Goal: Information Seeking & Learning: Learn about a topic

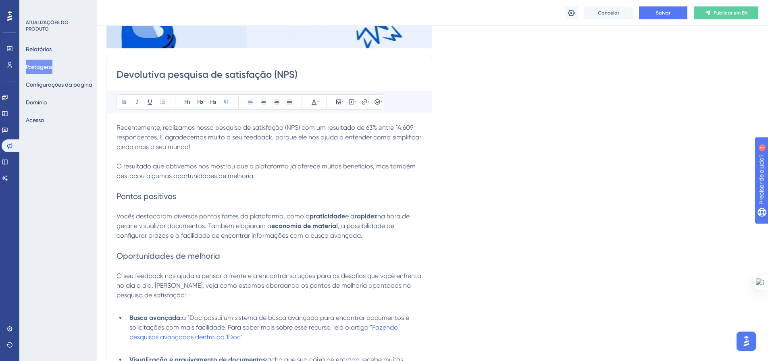
scroll to position [230, 0]
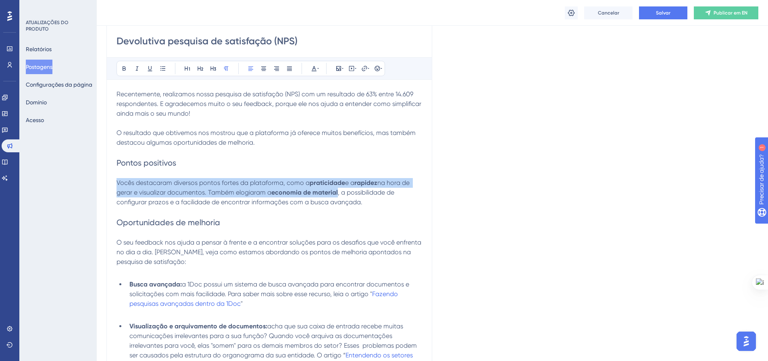
drag, startPoint x: 364, startPoint y: 204, endPoint x: 118, endPoint y: 183, distance: 247.2
click at [118, 183] on p "Vocês destacaram diversos pontos fortes da plataforma, como a praticidade e a r…" at bounding box center [269, 192] width 306 height 29
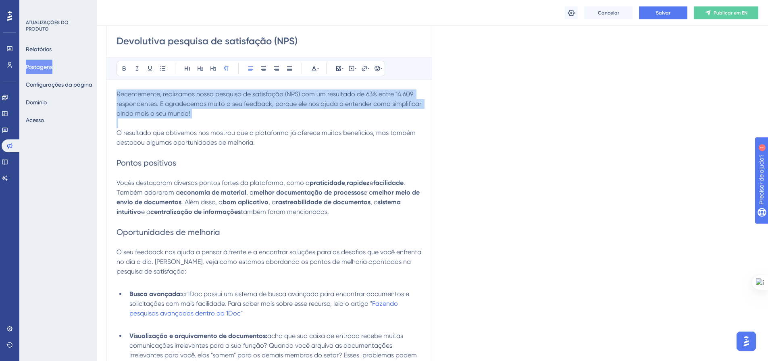
drag, startPoint x: 259, startPoint y: 141, endPoint x: 117, endPoint y: 92, distance: 149.9
click at [117, 92] on div "Recentemente, realizamos nossa pesquisa de satisfação (NPS) com um resultado de…" at bounding box center [269, 358] width 306 height 539
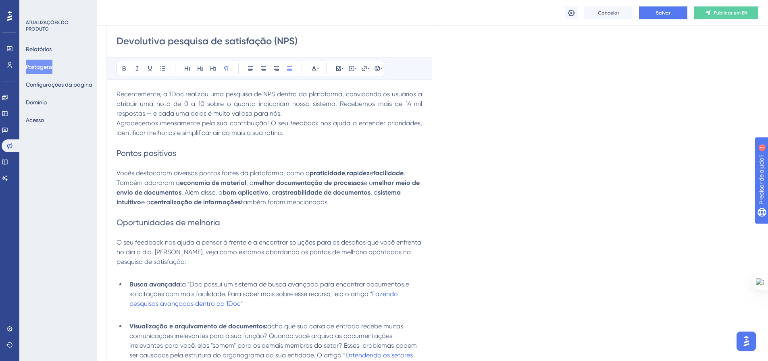
click at [299, 112] on p "Recentemente, a 1Doc realizou uma pesquisa de NPS dentro da plataforma, convida…" at bounding box center [269, 103] width 306 height 29
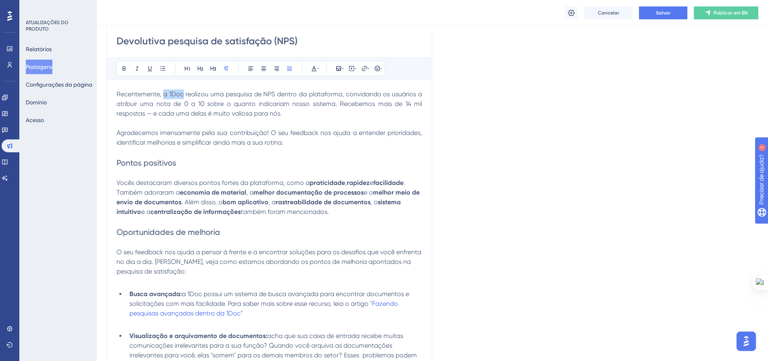
drag, startPoint x: 183, startPoint y: 95, endPoint x: 163, endPoint y: 94, distance: 19.8
click at [163, 94] on span "Recentemente, a 1Doc realizou uma pesquisa de NPS dentro da plataforma, convida…" at bounding box center [269, 103] width 307 height 27
click at [184, 93] on span "Recentemente, realizou uma pesquisa de NPS dentro da plataforma, convidando os …" at bounding box center [269, 103] width 307 height 27
click at [270, 192] on strong "melhor documentação de processos" at bounding box center [309, 193] width 110 height 8
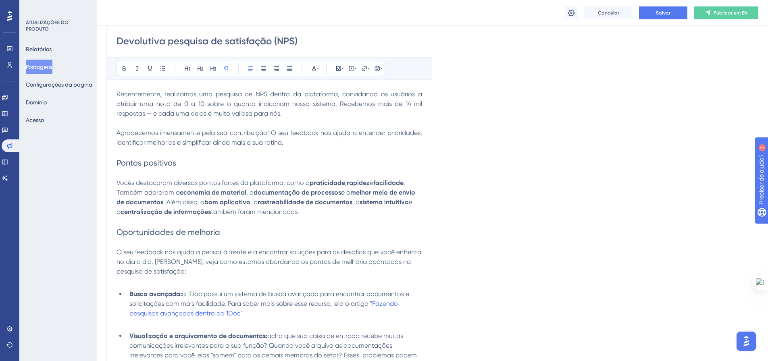
click at [356, 194] on strong "melhor meio de envio de documentos" at bounding box center [266, 197] width 300 height 17
drag, startPoint x: 345, startPoint y: 194, endPoint x: 242, endPoint y: 202, distance: 103.5
click at [242, 202] on p "Vocês destacaram diversos pontos fortes da plataforma, como a praticidade , rap…" at bounding box center [269, 197] width 306 height 39
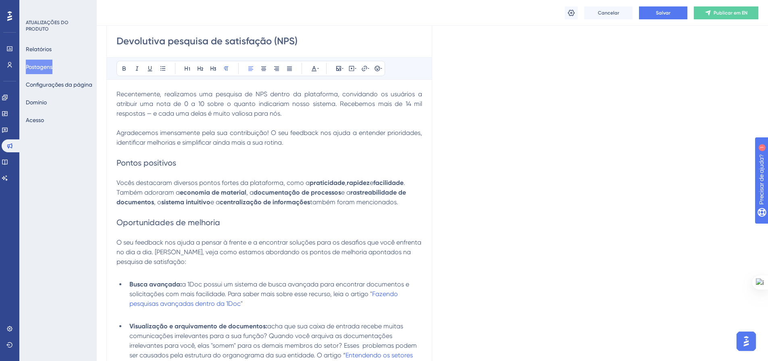
click at [155, 192] on span ". Também adoraram a" at bounding box center [261, 187] width 290 height 17
click at [153, 202] on strong "rastreabilidade de documentos" at bounding box center [263, 197] width 295 height 17
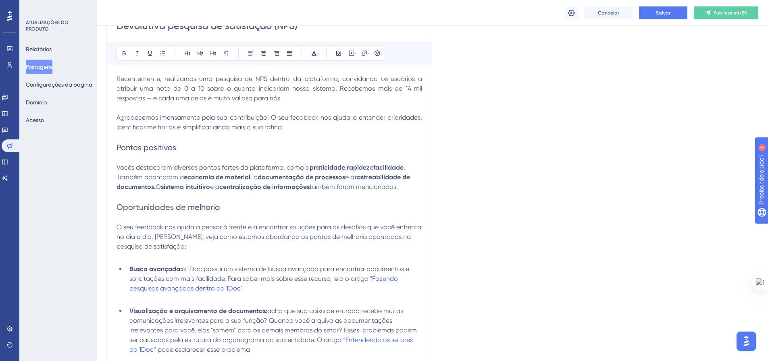
scroll to position [270, 0]
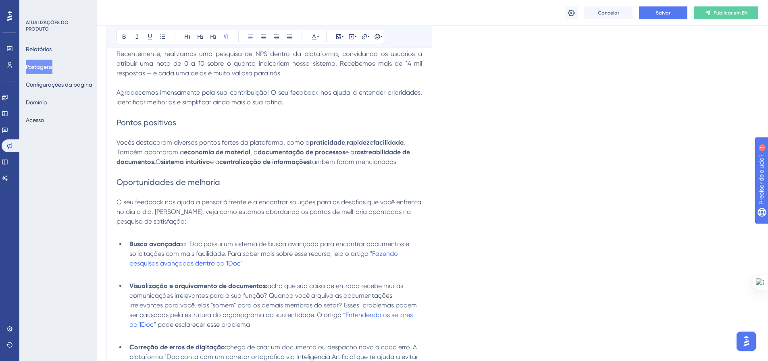
drag, startPoint x: 115, startPoint y: 202, endPoint x: 189, endPoint y: 219, distance: 75.9
click at [189, 219] on div "Devolutiva pesquisa de satisfação (NPS) Audacioso itálico Sublinhado Ponto de b…" at bounding box center [269, 284] width 326 height 607
click at [189, 219] on p "O seu feedback nos ajuda a pensar à frente e a encontrar soluções para os desaf…" at bounding box center [269, 212] width 306 height 29
drag, startPoint x: 139, startPoint y: 212, endPoint x: 115, endPoint y: 204, distance: 25.4
click at [115, 204] on div "Devolutiva pesquisa de satisfação (NPS) Audacioso itálico Sublinhado Ponto de b…" at bounding box center [269, 284] width 326 height 607
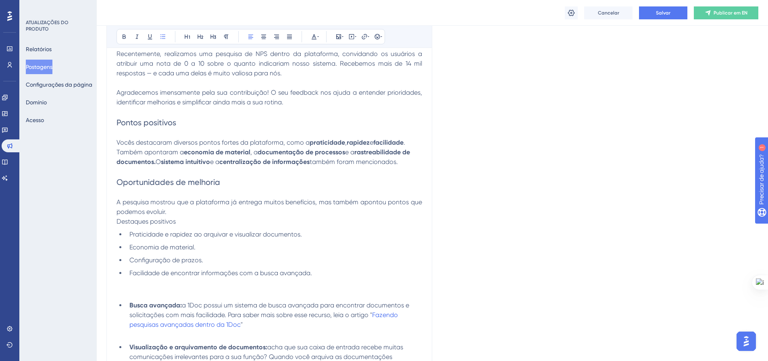
click at [168, 212] on p "A pesquisa mostrou que a plataforma já entrega muitos benefícios, mas também ap…" at bounding box center [269, 207] width 306 height 19
click at [187, 209] on p "A pesquisa mostrou que a plataforma já entrega muitos benefícios, mas também ap…" at bounding box center [269, 207] width 306 height 19
click at [305, 104] on p "Agradecemos imensamente pela sua contribuição! O seu feedback nos ajuda a enten…" at bounding box center [269, 97] width 306 height 19
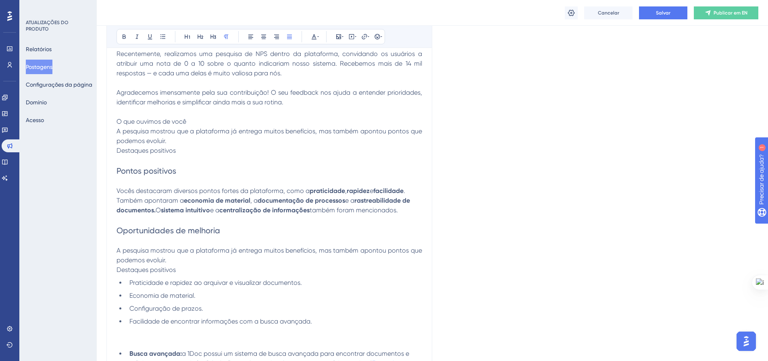
click at [204, 120] on p "O que ouvimos de você" at bounding box center [269, 122] width 306 height 10
click at [200, 39] on icon at bounding box center [200, 36] width 6 height 6
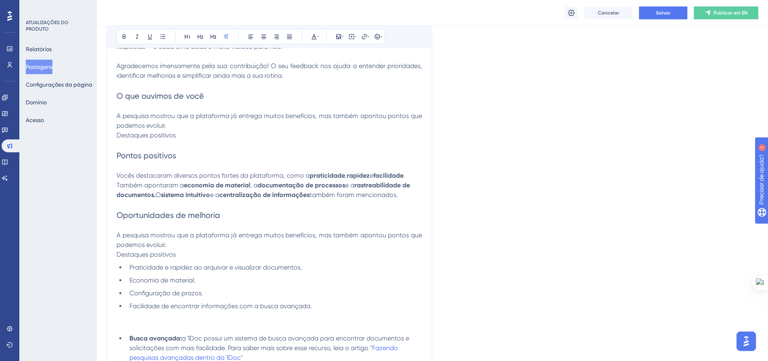
scroll to position [310, 0]
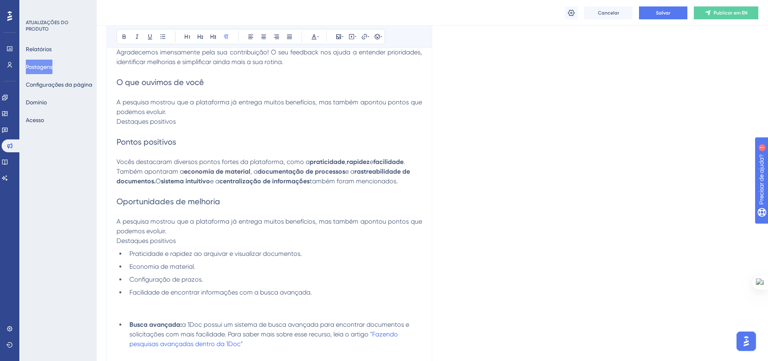
click at [186, 108] on p "A pesquisa mostrou que a plataforma já entrega muitos benefícios, mas também ap…" at bounding box center [269, 107] width 306 height 19
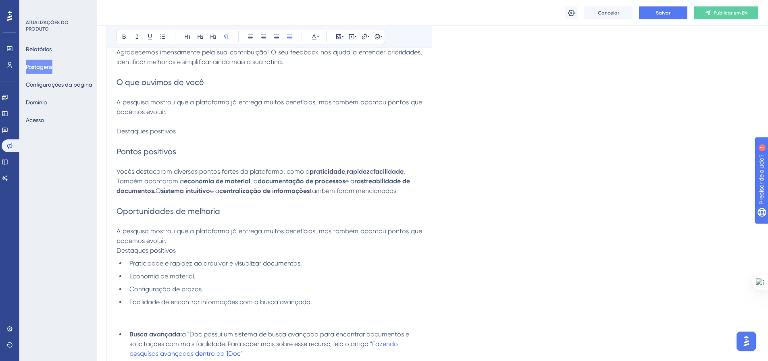
click at [136, 142] on p at bounding box center [269, 141] width 306 height 10
click at [176, 150] on span "Pontos positivos" at bounding box center [146, 152] width 60 height 10
click at [213, 37] on icon at bounding box center [213, 37] width 6 height 4
drag, startPoint x: 400, startPoint y: 191, endPoint x: 396, endPoint y: 191, distance: 4.1
click at [396, 191] on span "também foram mencionados." at bounding box center [354, 189] width 88 height 8
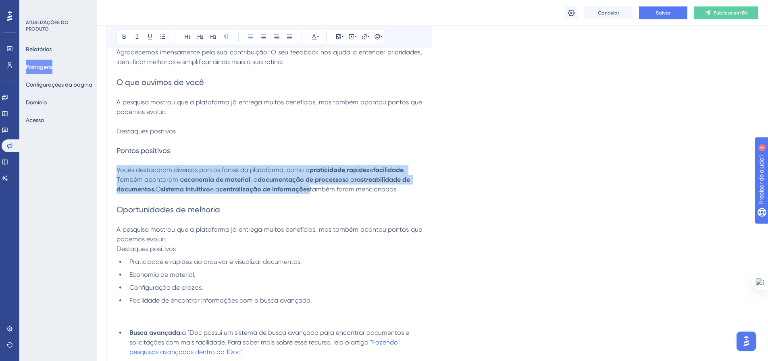
drag, startPoint x: 403, startPoint y: 190, endPoint x: 115, endPoint y: 174, distance: 288.7
click at [115, 174] on div "Devolutiva pesquisa de satisfação (NPS) Audacioso itálico Sublinhado Ponto de b…" at bounding box center [269, 309] width 326 height 736
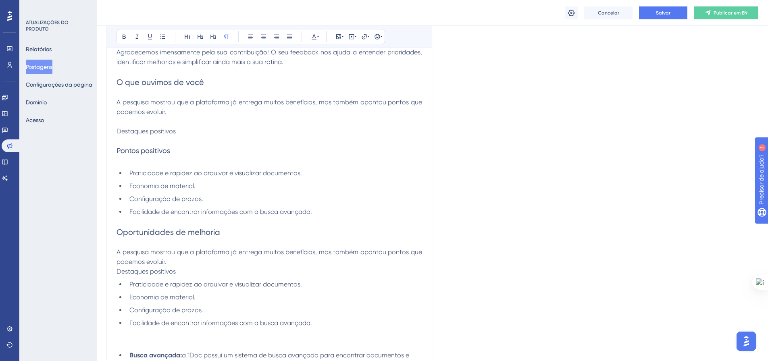
click at [146, 164] on p at bounding box center [269, 161] width 306 height 10
click at [206, 187] on li "Economia de material." at bounding box center [274, 186] width 296 height 10
click at [202, 199] on span "Configuração de prazos." at bounding box center [166, 199] width 74 height 8
click at [302, 175] on span "Praticidade e rapidez ao arquivar e visualizar documentos." at bounding box center [215, 173] width 173 height 8
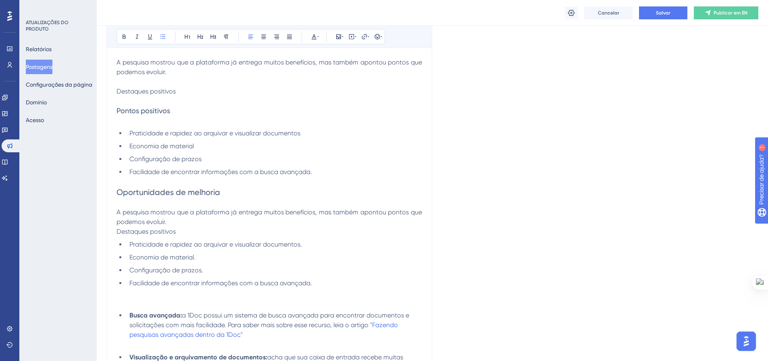
scroll to position [351, 0]
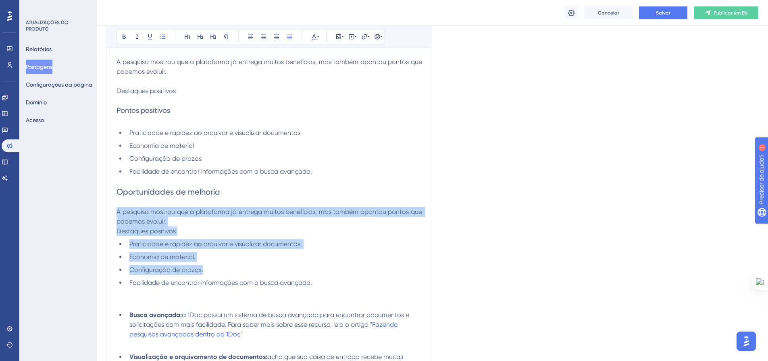
drag, startPoint x: 315, startPoint y: 285, endPoint x: 110, endPoint y: 216, distance: 216.6
click at [110, 216] on div "Devolutiva pesquisa de satisfação (NPS) Audacioso itálico Sublinhado Ponto de b…" at bounding box center [269, 279] width 326 height 759
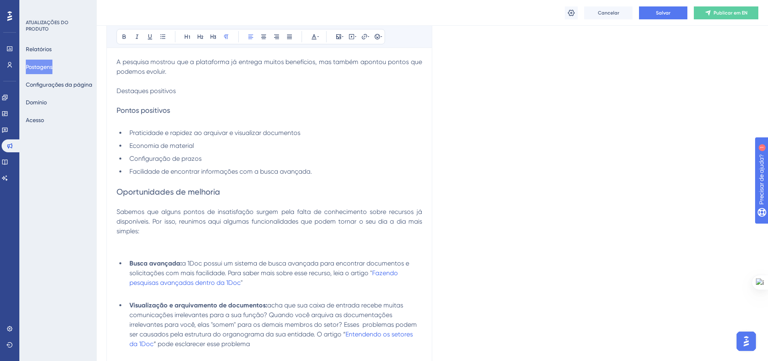
click at [130, 248] on p at bounding box center [269, 251] width 306 height 10
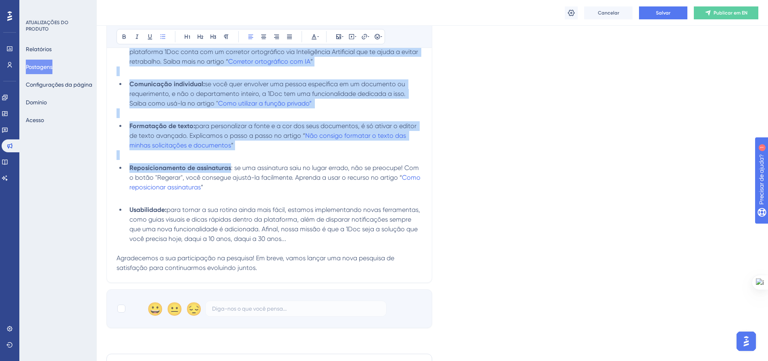
scroll to position [673, 0]
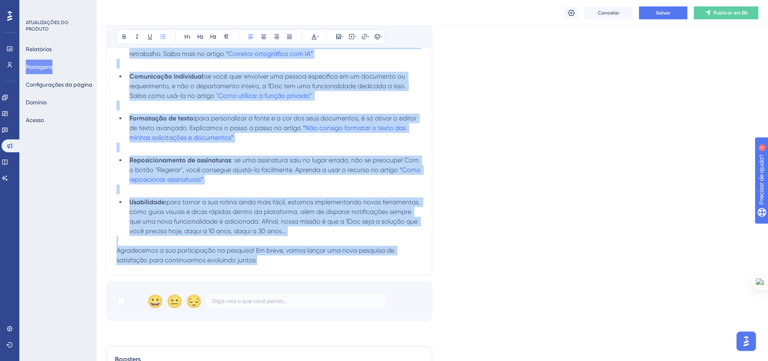
drag, startPoint x: 129, startPoint y: 133, endPoint x: 366, endPoint y: 258, distance: 267.8
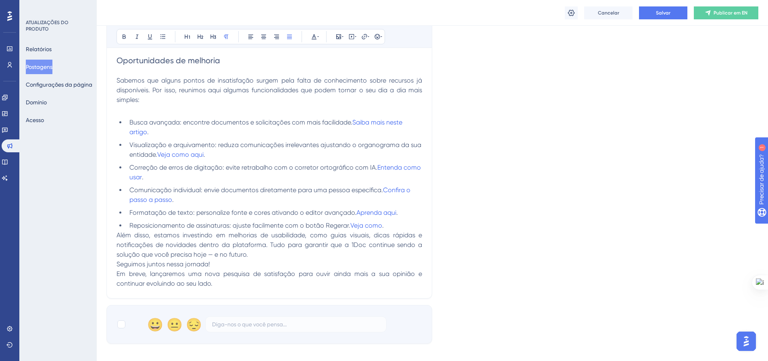
scroll to position [482, 0]
click at [393, 226] on li "Reposicionamento de assinaturas: ajuste facilmente com o botão Regerar. Veja co…" at bounding box center [274, 226] width 296 height 10
click at [118, 235] on span "Além disso, estamos investindo em melhorias de usabilidade, como guias visuais,…" at bounding box center [269, 245] width 307 height 27
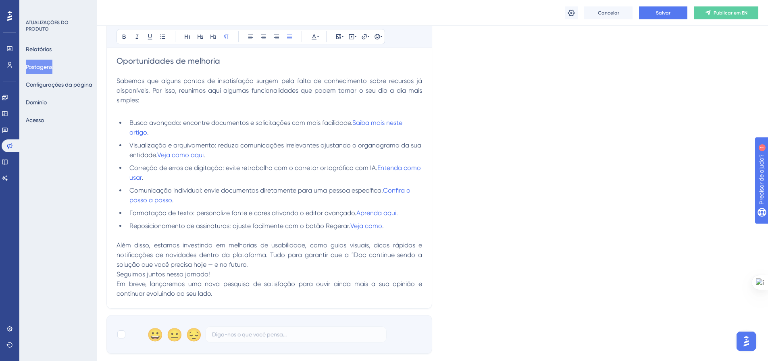
click at [250, 264] on span "Além disso, estamos investindo em melhorias de usabilidade, como guias visuais,…" at bounding box center [269, 254] width 307 height 27
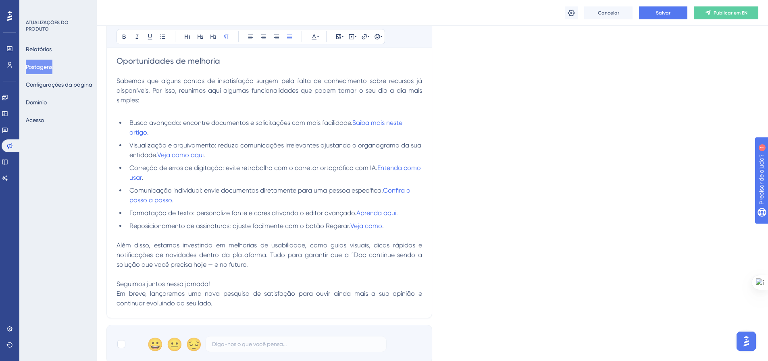
click at [226, 284] on p "Seguimos juntos nessa jornada! Em breve, lançaremos uma nova pesquisa de satisf…" at bounding box center [269, 293] width 306 height 29
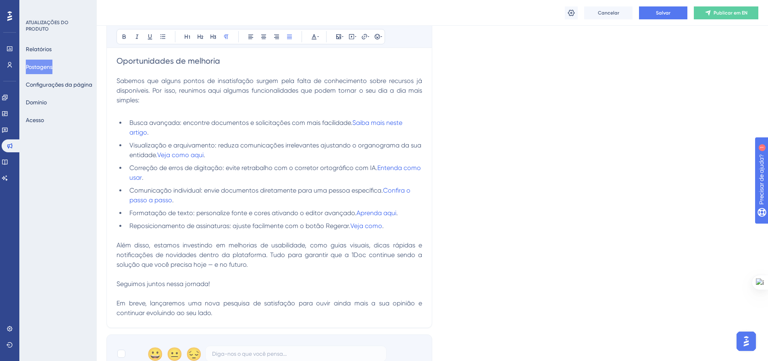
click at [116, 302] on div "Devolutiva pesquisa de satisfação (NPS) Audacioso itálico Sublinhado Ponto de b…" at bounding box center [269, 48] width 326 height 559
click at [119, 306] on span "Em breve, lançaremos uma nova pesquisa de satisfação para ouvir ainda mais a su…" at bounding box center [269, 308] width 307 height 17
click at [170, 135] on li "Busca avançada: encontre documentos e solicitações com mais facilidade. Saiba m…" at bounding box center [274, 127] width 296 height 19
click at [214, 155] on li "Visualização e arquivamento: reduza comunicações irrelevantes ajustando o organ…" at bounding box center [274, 150] width 296 height 19
click at [173, 174] on li "Correção de erros de digitação: evite retrabalho com o corretor ortográfico com…" at bounding box center [274, 172] width 296 height 19
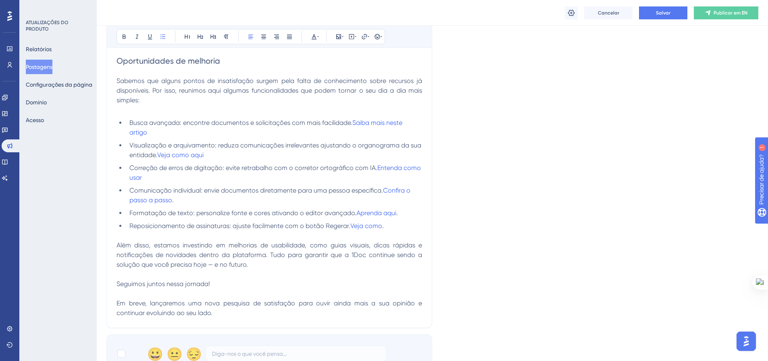
click at [179, 199] on li "Comunicação individual: envie documentos diretamente para uma pessoa específica…" at bounding box center [274, 195] width 296 height 19
click at [398, 214] on span "." at bounding box center [397, 213] width 2 height 8
click at [387, 228] on li "Reposicionamento de assinaturas: ajuste facilmente com o botão Regerar. Veja co…" at bounding box center [274, 226] width 296 height 10
click at [226, 204] on li "Comunicação individual: envie documentos diretamente para uma pessoa específica…" at bounding box center [274, 195] width 296 height 19
click at [119, 106] on p at bounding box center [269, 110] width 306 height 10
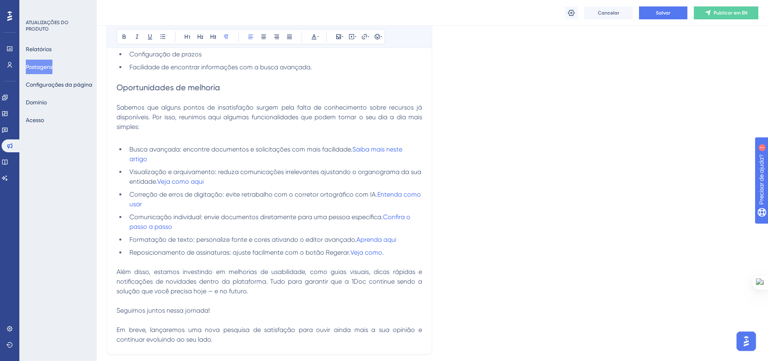
scroll to position [441, 0]
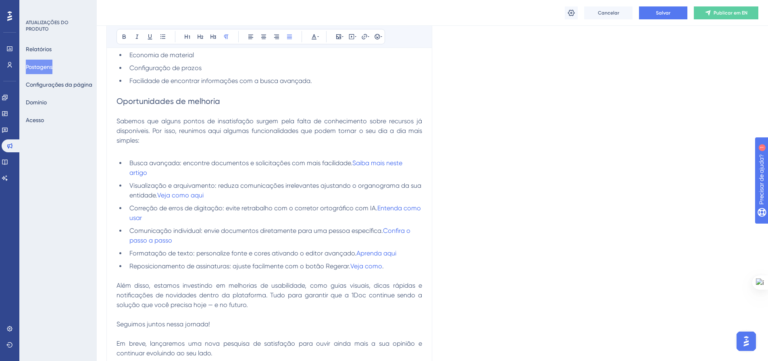
drag, startPoint x: 255, startPoint y: 118, endPoint x: 370, endPoint y: 118, distance: 114.9
click at [370, 118] on span "Sabemos que alguns pontos de insatisfação surgem pela falta de conhecimento sob…" at bounding box center [269, 130] width 307 height 27
drag, startPoint x: 114, startPoint y: 121, endPoint x: 145, endPoint y: 124, distance: 30.4
click at [141, 124] on div "Devolutiva pesquisa de satisfação (NPS) Audacioso itálico Sublinhado Ponto de b…" at bounding box center [269, 89] width 326 height 559
click at [164, 125] on span "Sabemos que alguns pontos de insatisfação surgem pela falta de conhecimento sob…" at bounding box center [269, 130] width 307 height 27
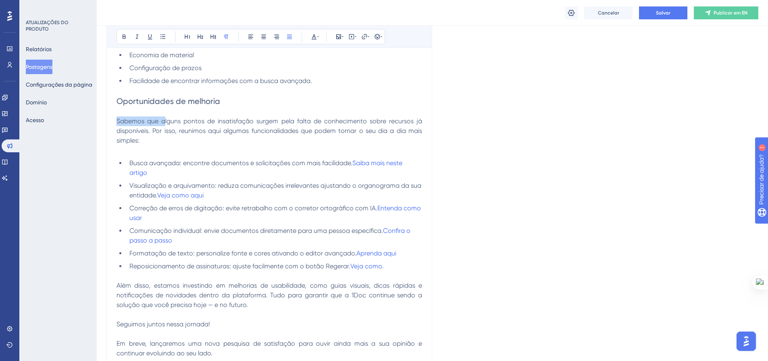
drag, startPoint x: 166, startPoint y: 123, endPoint x: 112, endPoint y: 122, distance: 53.2
click at [112, 122] on div "Devolutiva pesquisa de satisfação (NPS) Audacioso itálico Sublinhado Ponto de b…" at bounding box center [269, 89] width 326 height 559
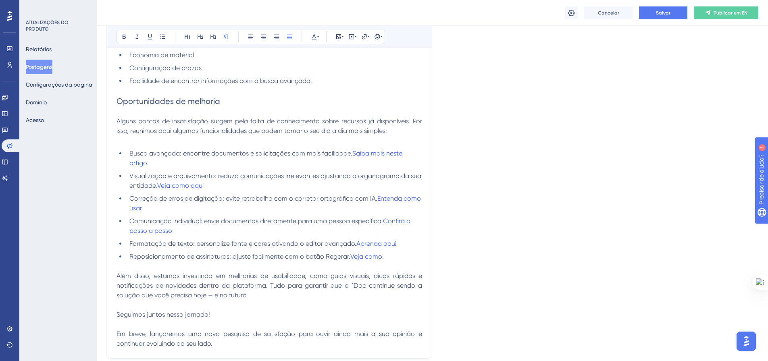
drag, startPoint x: 211, startPoint y: 122, endPoint x: 254, endPoint y: 121, distance: 42.7
click at [254, 121] on span "Alguns pontos de insatisfação surgem pela falta de conhecimento sobre recursos …" at bounding box center [269, 125] width 307 height 17
click at [208, 120] on span "Alguns pontos de insatisfação surgem pela falta de conhecimento sobre recursos …" at bounding box center [269, 125] width 307 height 17
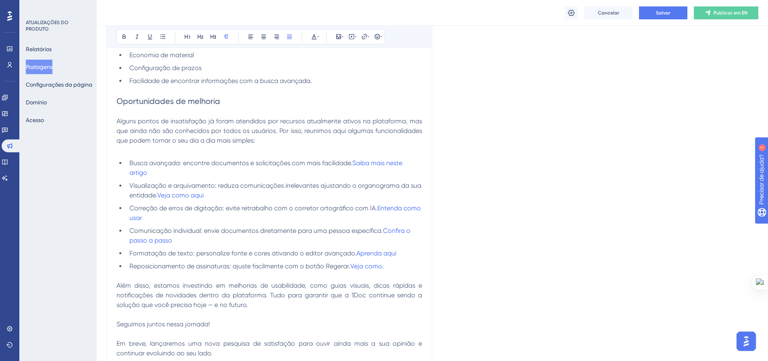
click at [375, 131] on span "Alguns pontos de insatisfação já foram atendidos por recursos atualmente ativos…" at bounding box center [269, 130] width 307 height 27
click at [345, 122] on span "Alguns pontos de insatisfação já foram atendidos por recursos atualmente ativos…" at bounding box center [269, 130] width 307 height 27
click at [316, 121] on span "Alguns pontos de insatisfação já foram atendidos por recursos atualmente na pla…" at bounding box center [269, 130] width 307 height 27
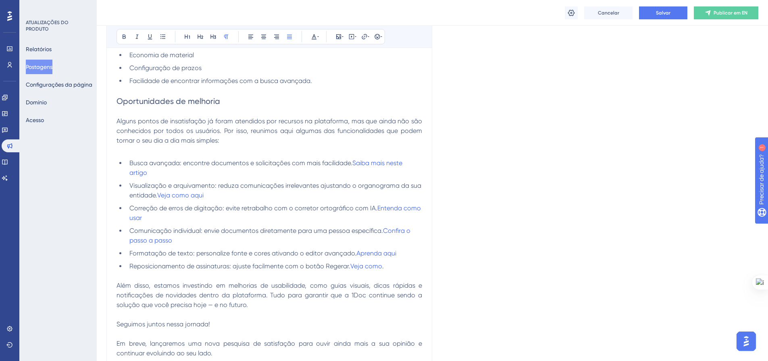
click at [374, 139] on p "Alguns pontos de insatisfação já foram atendidos por recursos na plataforma, ma…" at bounding box center [269, 130] width 306 height 29
click at [387, 131] on span "Alguns pontos de insatisfação já foram atendidos por recursos na plataforma, ma…" at bounding box center [269, 130] width 307 height 27
click at [147, 151] on p at bounding box center [269, 151] width 306 height 10
drag, startPoint x: 197, startPoint y: 140, endPoint x: 220, endPoint y: 141, distance: 23.8
click at [220, 141] on span "Alguns pontos de insatisfação já foram atendidos por recursos na plataforma, ma…" at bounding box center [269, 130] width 307 height 27
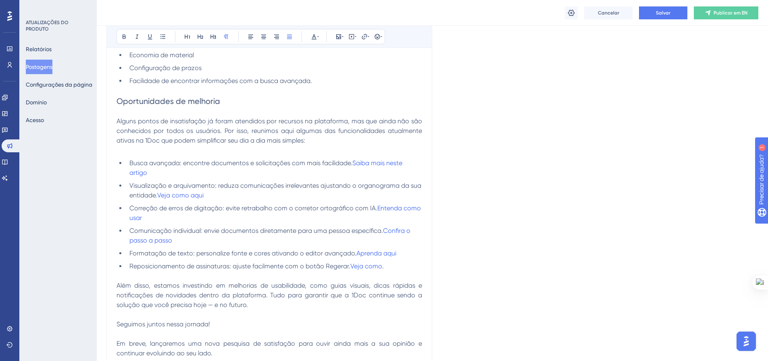
drag, startPoint x: 267, startPoint y: 140, endPoint x: 304, endPoint y: 144, distance: 37.7
click at [304, 144] on span "Alguns pontos de insatisfação já foram atendidos por recursos na plataforma, ma…" at bounding box center [269, 130] width 307 height 27
click at [222, 183] on span "Visualização e arquivamento: reduza comunicações irrelevantes ajustando o organ…" at bounding box center [275, 190] width 293 height 17
drag, startPoint x: 182, startPoint y: 162, endPoint x: 129, endPoint y: 162, distance: 52.4
click at [129, 162] on span "Busca avançada: encontre documentos e solicitações com mais facilidade." at bounding box center [240, 163] width 223 height 8
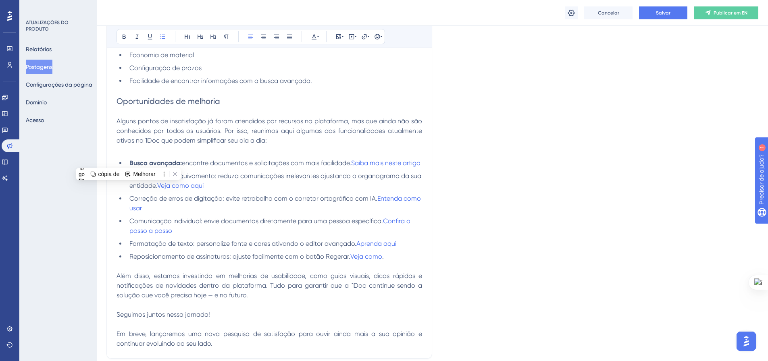
drag, startPoint x: 216, startPoint y: 186, endPoint x: 129, endPoint y: 184, distance: 87.5
click at [129, 184] on li "Visualização e arquivamento: reduza comunicações irrelevantes ajustando o organ…" at bounding box center [274, 180] width 296 height 19
click at [274, 181] on li "Visualização e arquivamento: reduza comunicações irrelevantes ajustando o organ…" at bounding box center [274, 180] width 296 height 19
drag, startPoint x: 222, startPoint y: 209, endPoint x: 141, endPoint y: 204, distance: 81.2
click at [130, 202] on span "Correção de erros de digitação: evite retrabalho com o corretor ortográfico com…" at bounding box center [253, 199] width 248 height 8
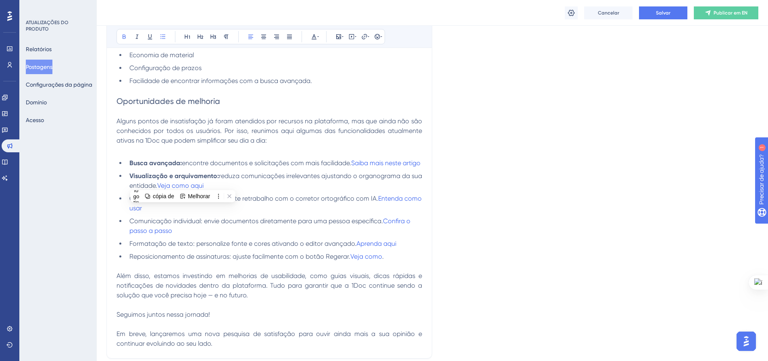
click at [293, 168] on li "Busca avançada: encontre documentos e solicitações com mais facilidade. Saiba m…" at bounding box center [274, 163] width 296 height 10
drag, startPoint x: 204, startPoint y: 231, endPoint x: 129, endPoint y: 233, distance: 74.6
click at [129, 233] on li "Comunicação individual: envie documentos diretamente para uma pessoa específica…" at bounding box center [274, 225] width 296 height 19
click at [308, 181] on li "Visualização e arquivamento: reduza comunicações irrelevantes ajustando o organ…" at bounding box center [274, 180] width 296 height 19
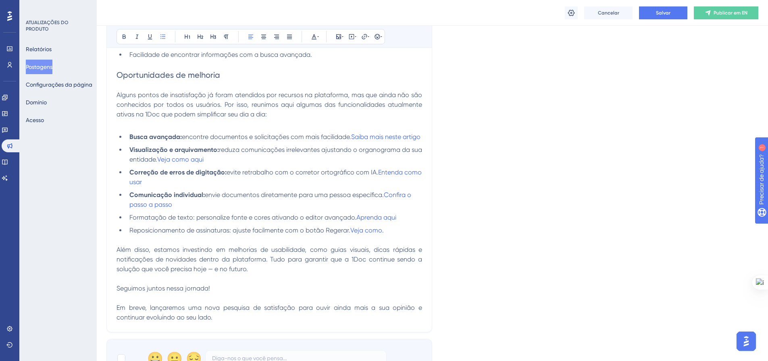
scroll to position [482, 0]
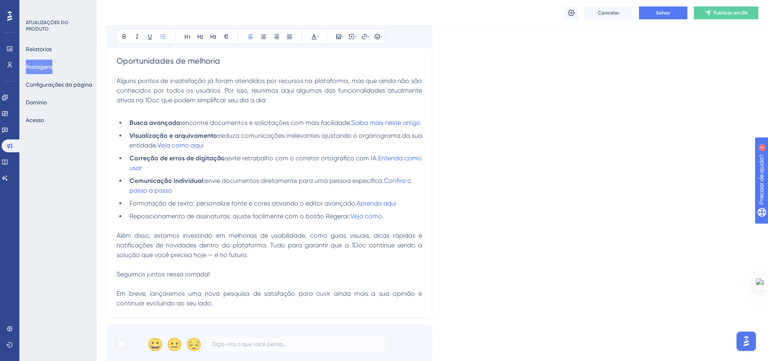
drag, startPoint x: 194, startPoint y: 213, endPoint x: 128, endPoint y: 212, distance: 65.7
click at [128, 208] on li "Formatação de texto: personalize fonte e cores ativando o editor avançado. Apre…" at bounding box center [274, 204] width 296 height 10
drag, startPoint x: 231, startPoint y: 226, endPoint x: 132, endPoint y: 224, distance: 99.2
click at [132, 220] on span "Reposicionamento de assinaturas: ajuste facilmente com o botão Regerar." at bounding box center [239, 216] width 221 height 8
click at [133, 221] on li "R eposicionamento de assinaturas: ajuste facilmente com o botão Regerar. Veja c…" at bounding box center [274, 217] width 296 height 10
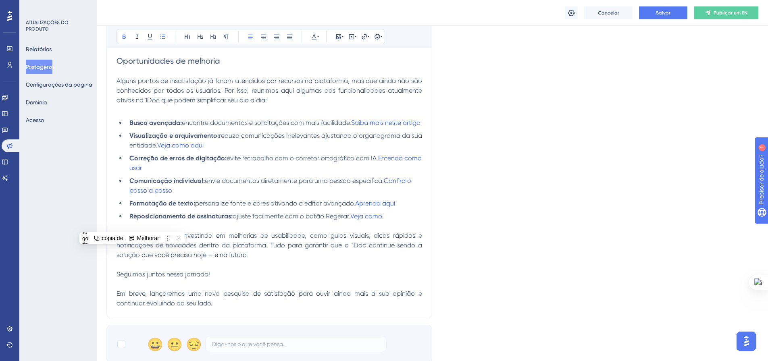
click at [237, 220] on span "ajuste facilmente com o botão Regerar." at bounding box center [292, 216] width 118 height 8
click at [118, 248] on span "Além disso, estamos investindo em melhorias de usabilidade, como guias visuais,…" at bounding box center [269, 245] width 307 height 27
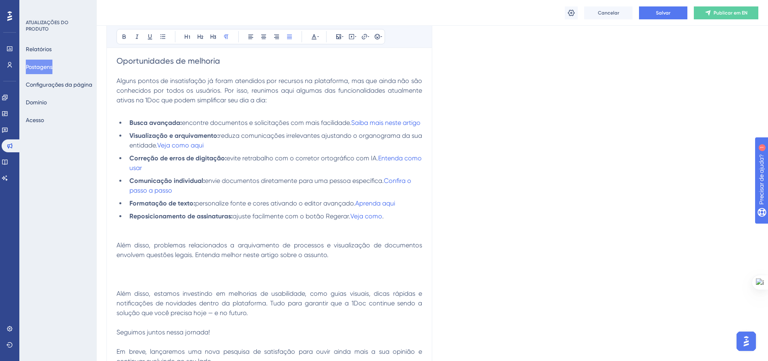
drag, startPoint x: 117, startPoint y: 301, endPoint x: 150, endPoint y: 306, distance: 32.6
click at [150, 306] on span "Além disso, estamos investindo em melhorias de usabilidade, como guias visuais,…" at bounding box center [269, 303] width 307 height 27
click at [140, 279] on p at bounding box center [269, 275] width 306 height 10
click at [184, 279] on p at bounding box center [269, 275] width 306 height 10
drag, startPoint x: 326, startPoint y: 265, endPoint x: 196, endPoint y: 266, distance: 130.6
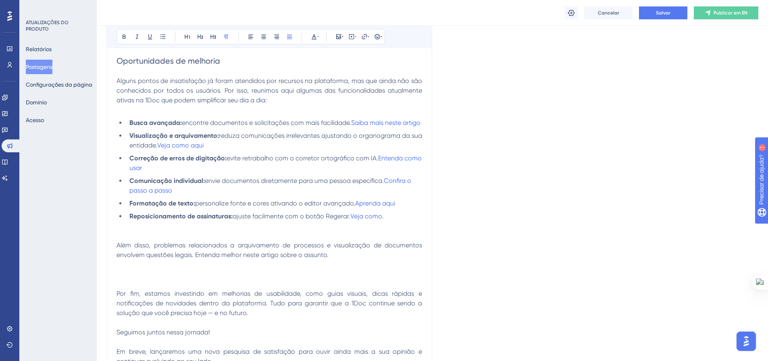
click at [196, 259] on span "Além disso, problemas relacionados a arquivamento de processos e visualização d…" at bounding box center [269, 249] width 307 height 17
click at [149, 34] on icon at bounding box center [150, 36] width 6 height 6
click at [125, 279] on p at bounding box center [269, 275] width 306 height 10
click at [325, 259] on span "Entenda melhor neste artigo sobre o assunto" at bounding box center [259, 255] width 132 height 8
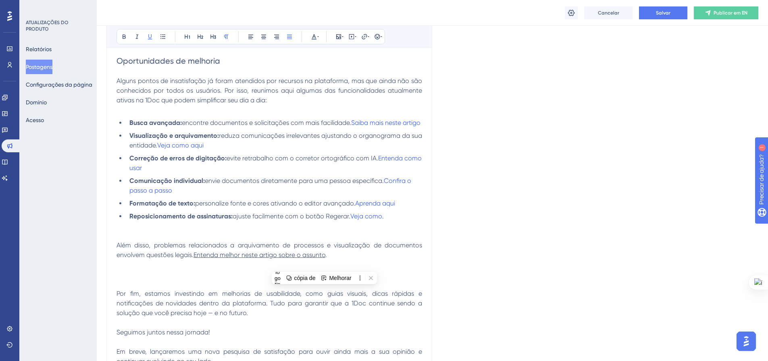
click at [320, 37] on div "Audacioso itálico Sublinhado Ponto de bala Título 1 Título 2 Título 3 Normal Al…" at bounding box center [250, 36] width 268 height 15
click at [319, 37] on button at bounding box center [313, 36] width 11 height 11
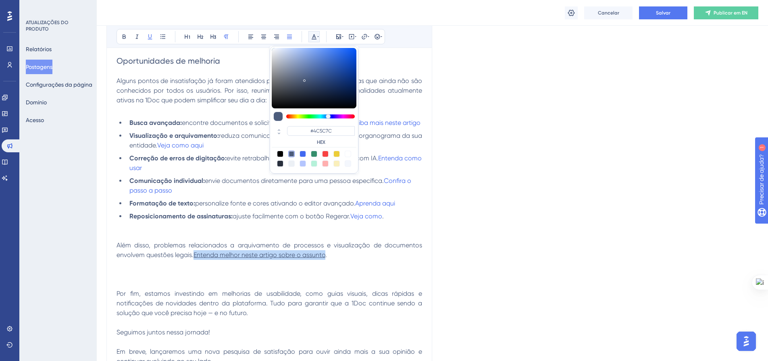
click at [300, 155] on div at bounding box center [303, 154] width 6 height 6
type input "#4169F0"
click at [164, 279] on p at bounding box center [269, 275] width 306 height 10
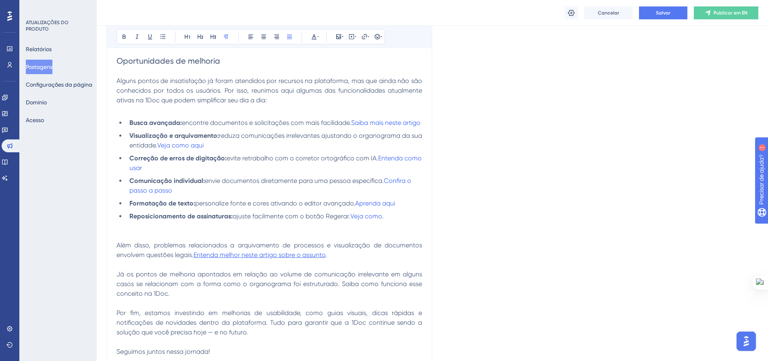
click at [362, 293] on span "Já os pontos de melhoria apontados em relação ao volume de comunicação irreleva…" at bounding box center [269, 283] width 307 height 27
drag, startPoint x: 181, startPoint y: 305, endPoint x: 343, endPoint y: 296, distance: 162.3
click at [343, 296] on span "Já os pontos de melhoria apontados em relação ao volume de comunicação irreleva…" at bounding box center [269, 283] width 307 height 27
click at [341, 296] on span "Já os pontos de melhoria apontados em relação ao volume de comunicação irreleva…" at bounding box center [269, 283] width 307 height 27
drag, startPoint x: 341, startPoint y: 295, endPoint x: 182, endPoint y: 303, distance: 159.0
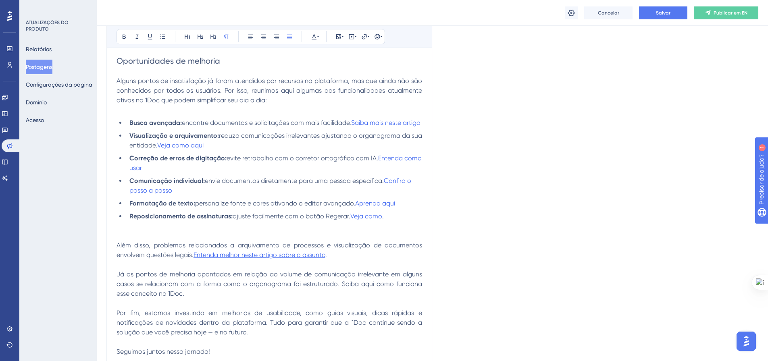
click at [182, 297] on span "Já os pontos de melhoria apontados em relação ao volume de comunicação irreleva…" at bounding box center [269, 283] width 307 height 27
click at [150, 38] on icon at bounding box center [150, 36] width 4 height 5
click at [320, 34] on div "Audacioso itálico Sublinhado Ponto de bala Título 1 Título 2 Título 3 Normal Al…" at bounding box center [250, 36] width 268 height 15
click at [317, 38] on icon at bounding box center [318, 36] width 2 height 6
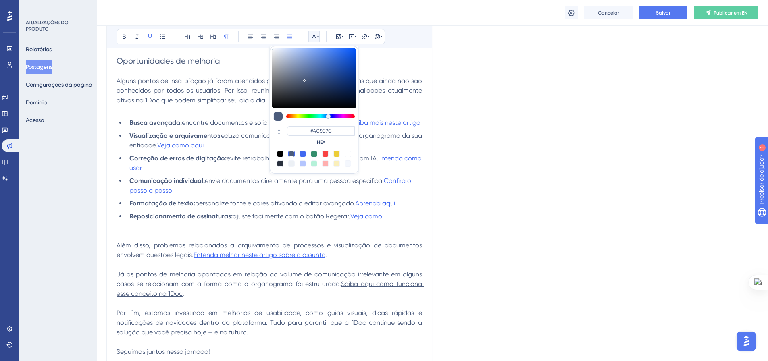
click at [302, 152] on div at bounding box center [303, 154] width 6 height 6
type input "#4169F0"
click at [283, 185] on span "envie documentos diretamente para uma pessoa específica." at bounding box center [294, 181] width 179 height 8
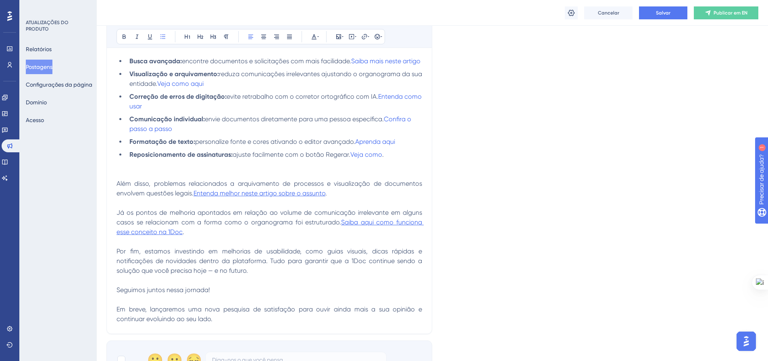
scroll to position [562, 0]
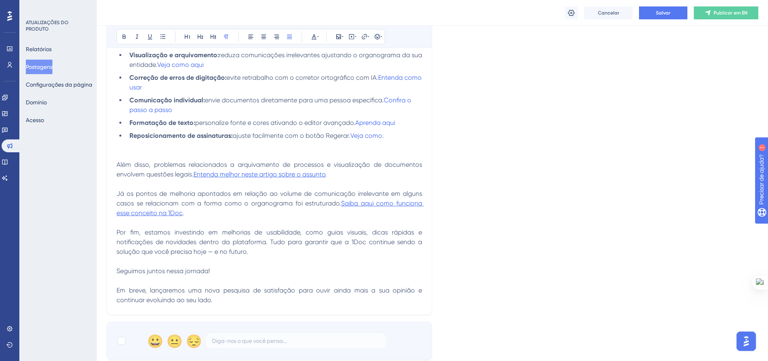
drag, startPoint x: 222, startPoint y: 243, endPoint x: 300, endPoint y: 243, distance: 77.8
click at [300, 243] on span "Por fim, estamos investindo em melhorias de usabilidade, como guias visuais, di…" at bounding box center [269, 242] width 307 height 27
click at [234, 228] on p at bounding box center [269, 223] width 306 height 10
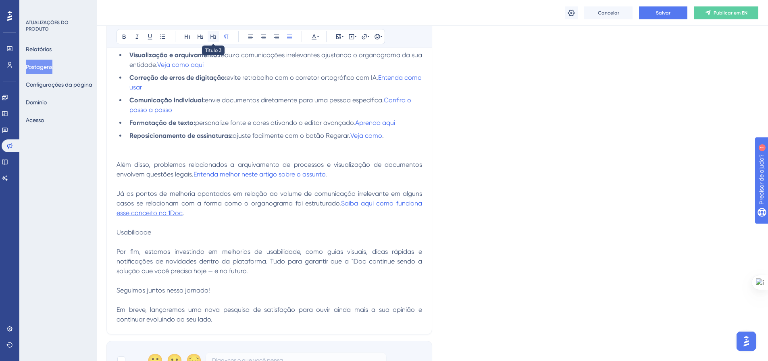
click at [210, 36] on button at bounding box center [213, 36] width 11 height 11
drag, startPoint x: 222, startPoint y: 264, endPoint x: 299, endPoint y: 262, distance: 77.0
click at [299, 262] on span "Por fim, estamos investindo em melhorias de usabilidade, como guias visuais, di…" at bounding box center [269, 261] width 307 height 27
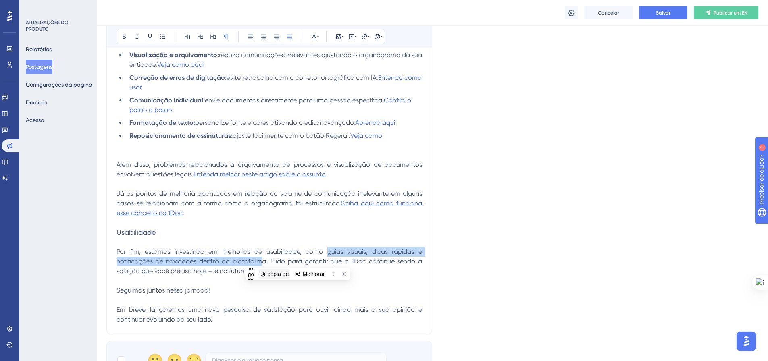
drag, startPoint x: 327, startPoint y: 262, endPoint x: 260, endPoint y: 275, distance: 67.4
drag, startPoint x: 266, startPoint y: 270, endPoint x: 324, endPoint y: 263, distance: 59.3
click at [324, 263] on span "Por fim, estamos investindo em melhorias de usabilidade, como guias visuais, di…" at bounding box center [269, 261] width 307 height 27
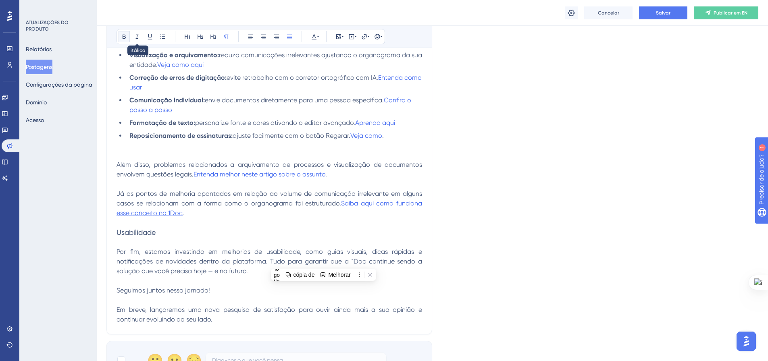
click at [121, 36] on icon at bounding box center [124, 36] width 6 height 6
click at [241, 218] on p "Já os pontos de melhoria apontados em relação ao volume de comunicação irreleva…" at bounding box center [269, 203] width 306 height 29
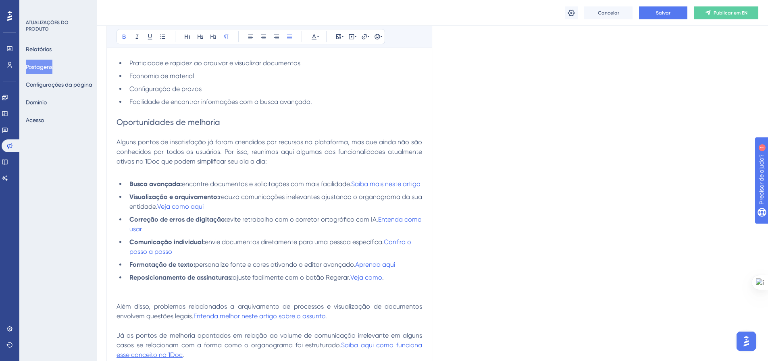
scroll to position [422, 0]
drag, startPoint x: 811, startPoint y: 237, endPoint x: 1525, endPoint y: 391, distance: 729.9
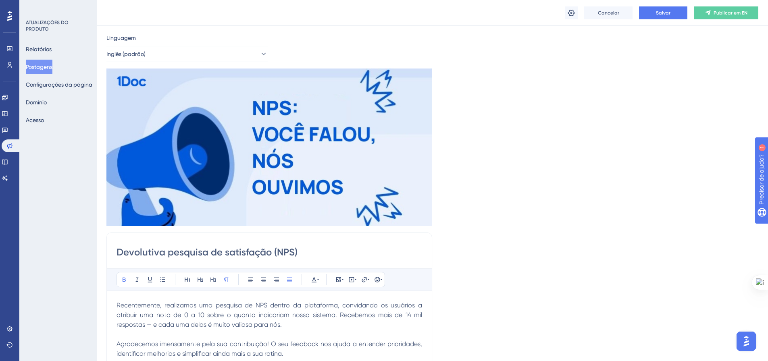
scroll to position [4, 0]
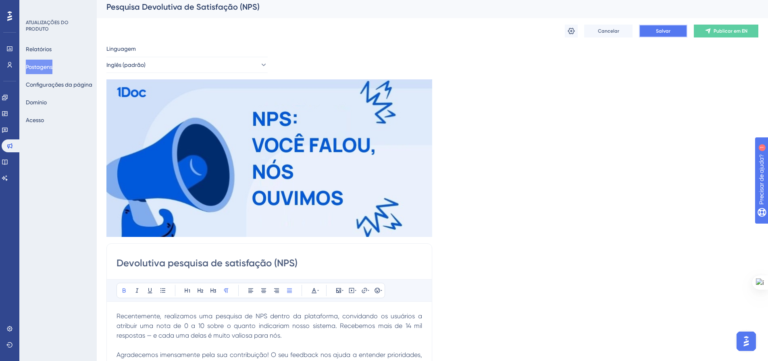
click at [660, 33] on font "Salvar" at bounding box center [663, 31] width 15 height 6
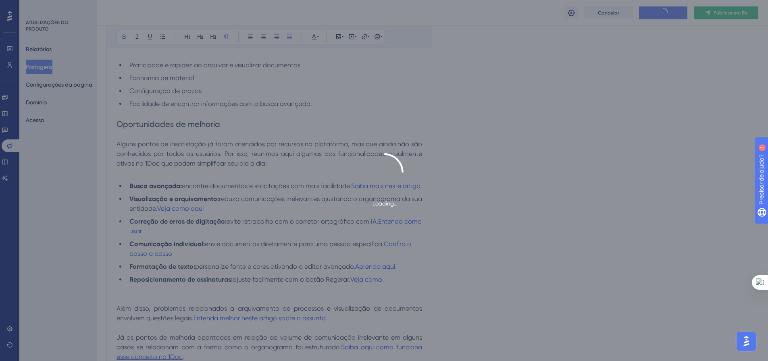
scroll to position [422, 0]
